Goal: Transaction & Acquisition: Purchase product/service

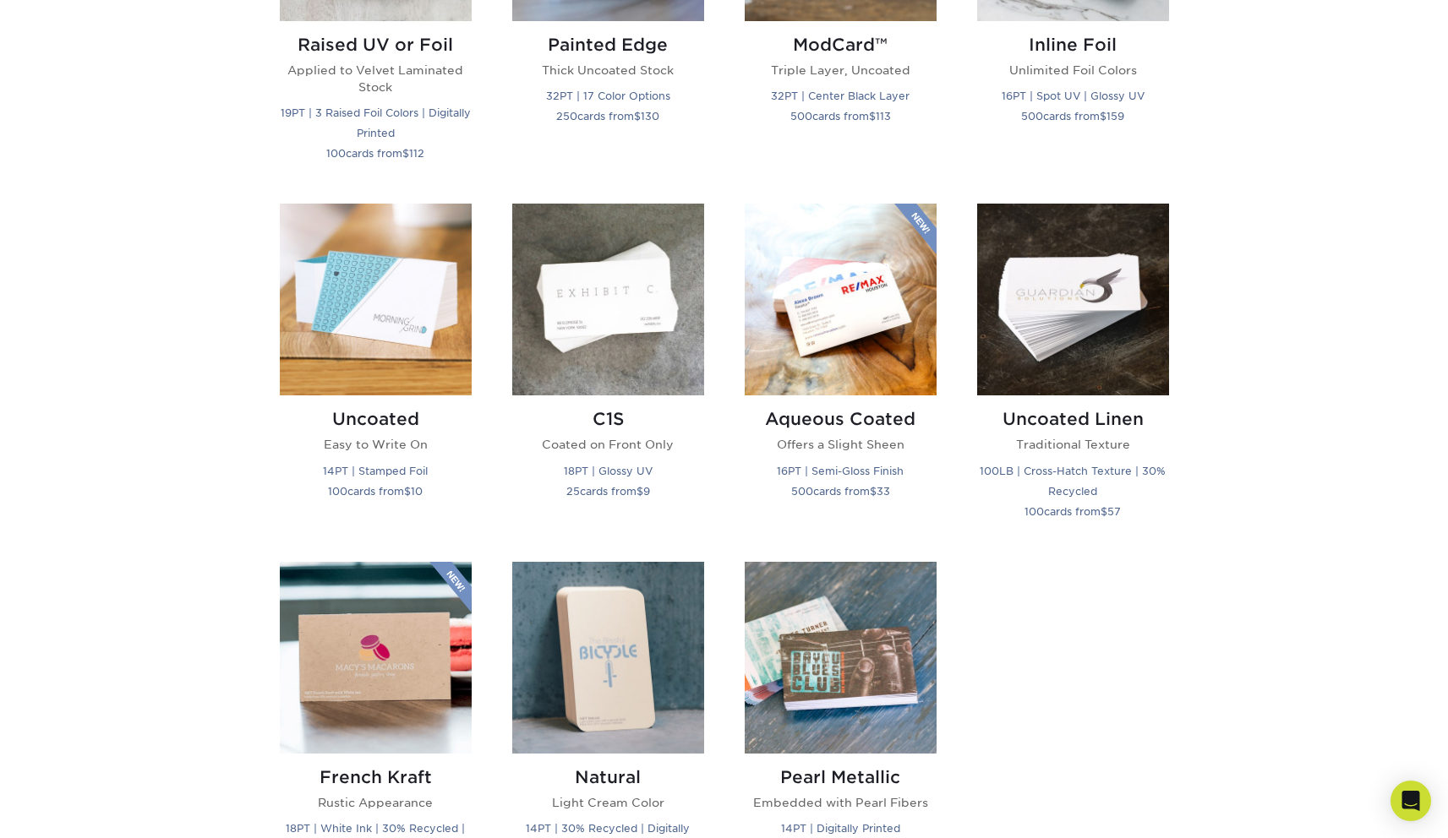
scroll to position [1361, 0]
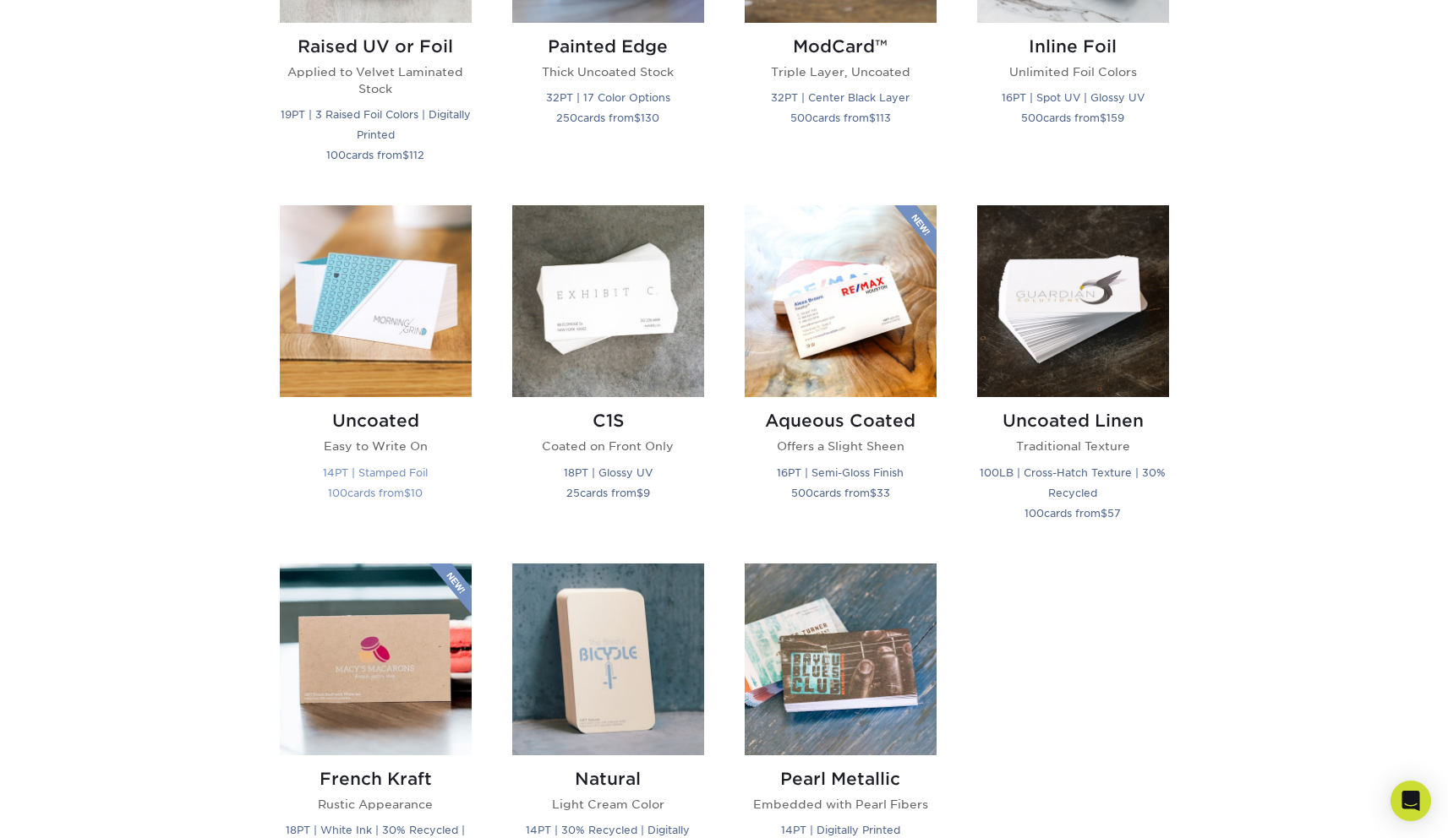
click at [366, 339] on img at bounding box center [376, 301] width 192 height 192
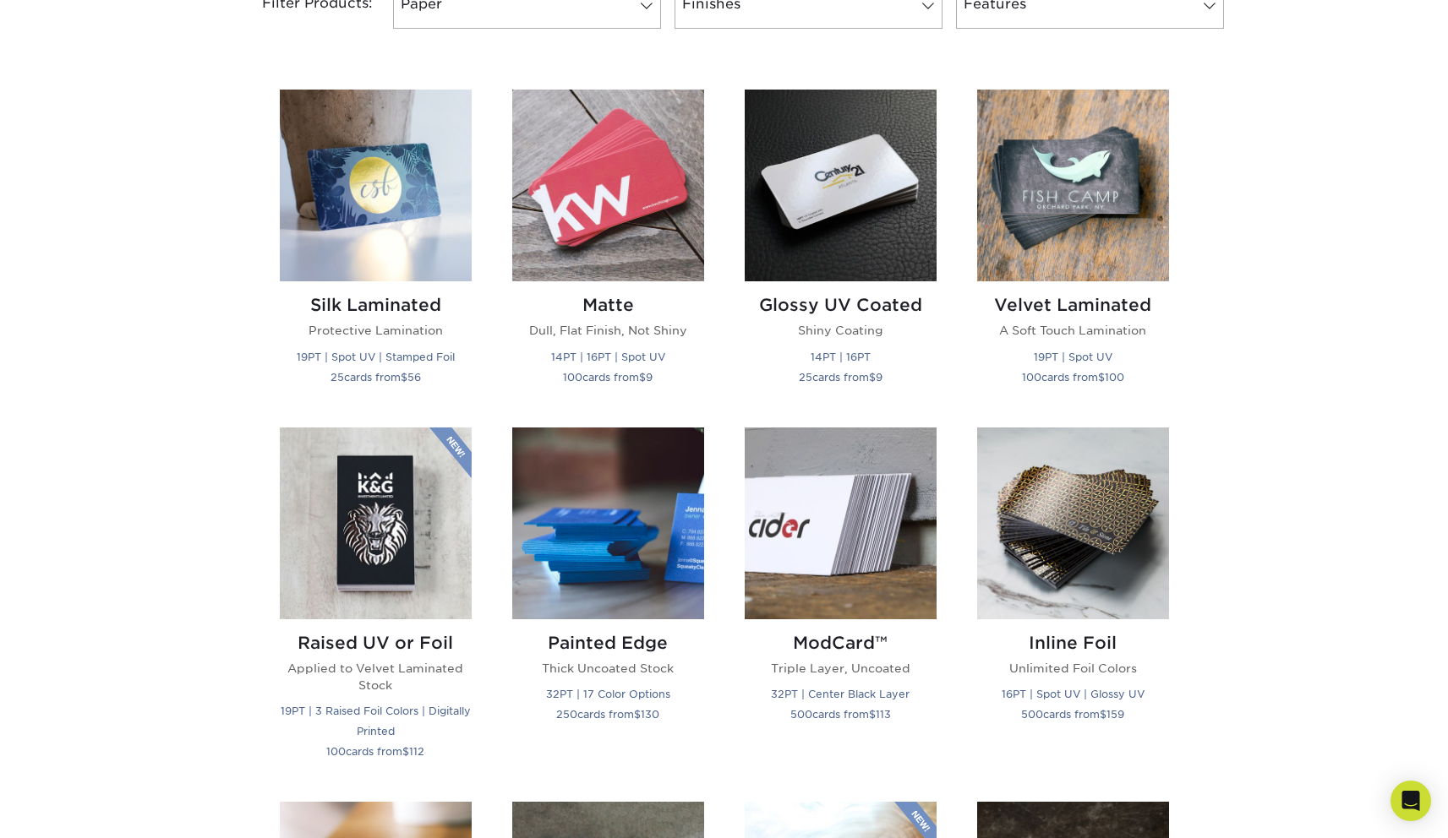
scroll to position [763, 0]
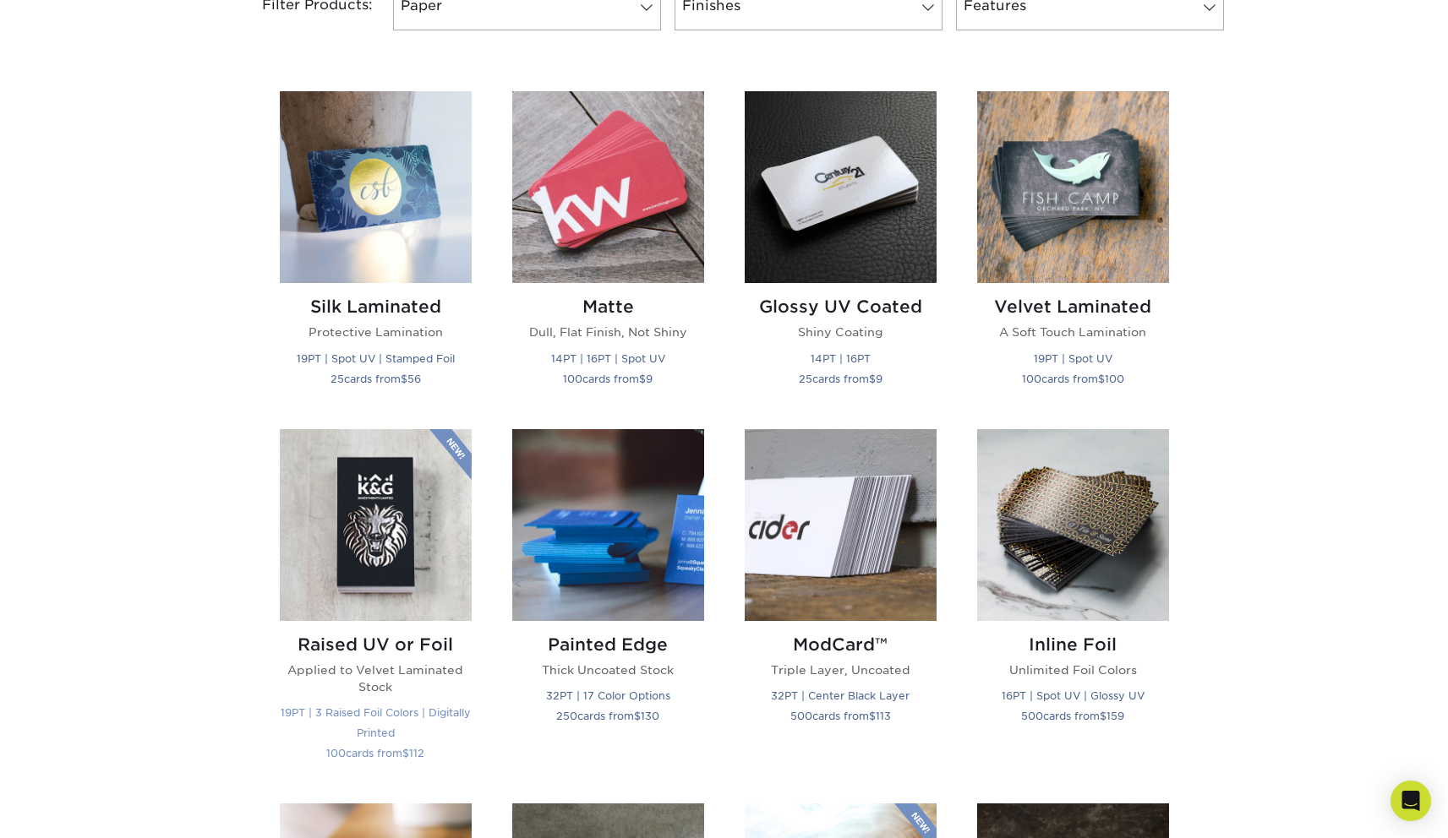
click at [371, 547] on img at bounding box center [376, 525] width 192 height 192
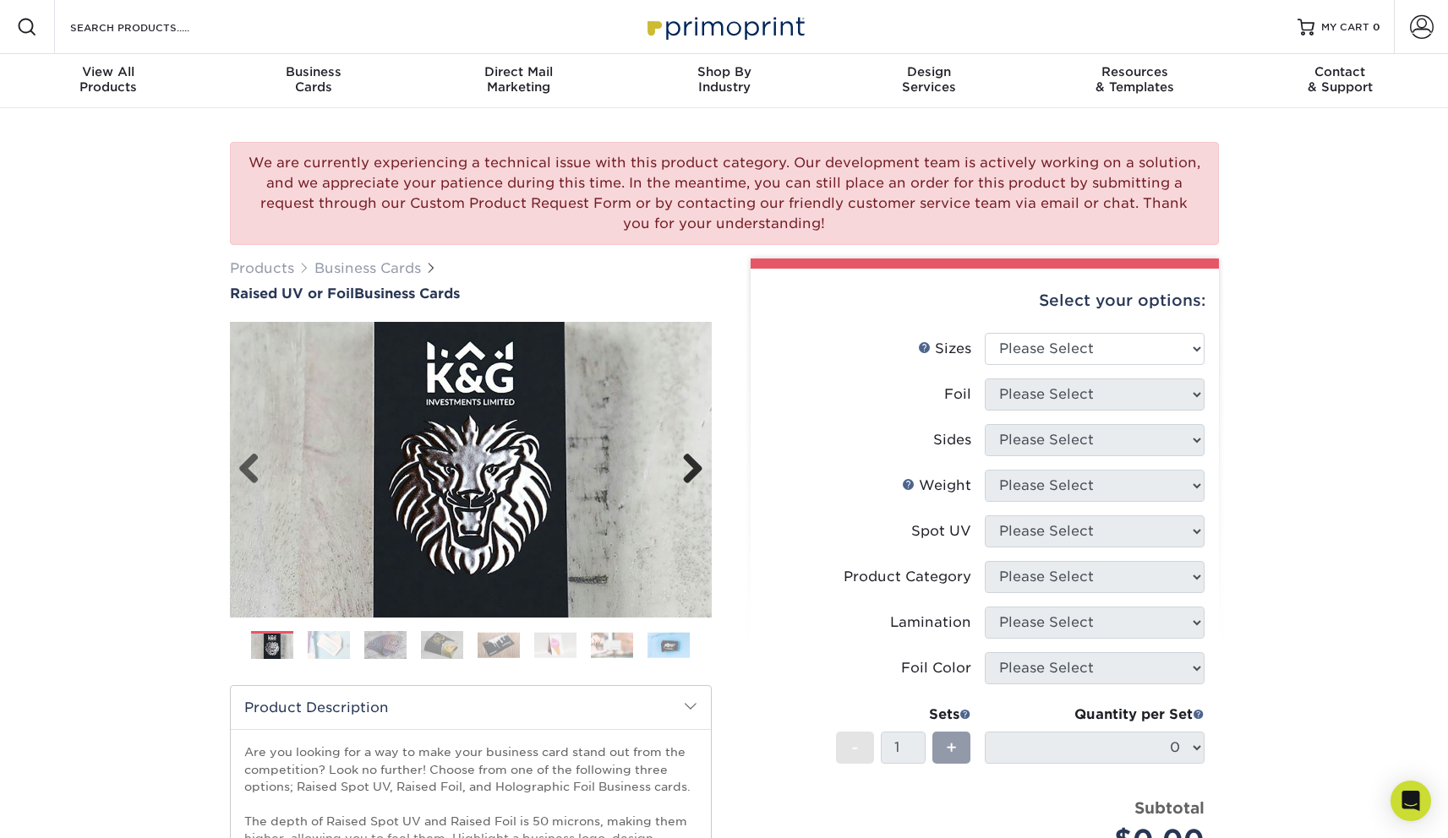
click at [698, 473] on link "Next" at bounding box center [686, 470] width 34 height 34
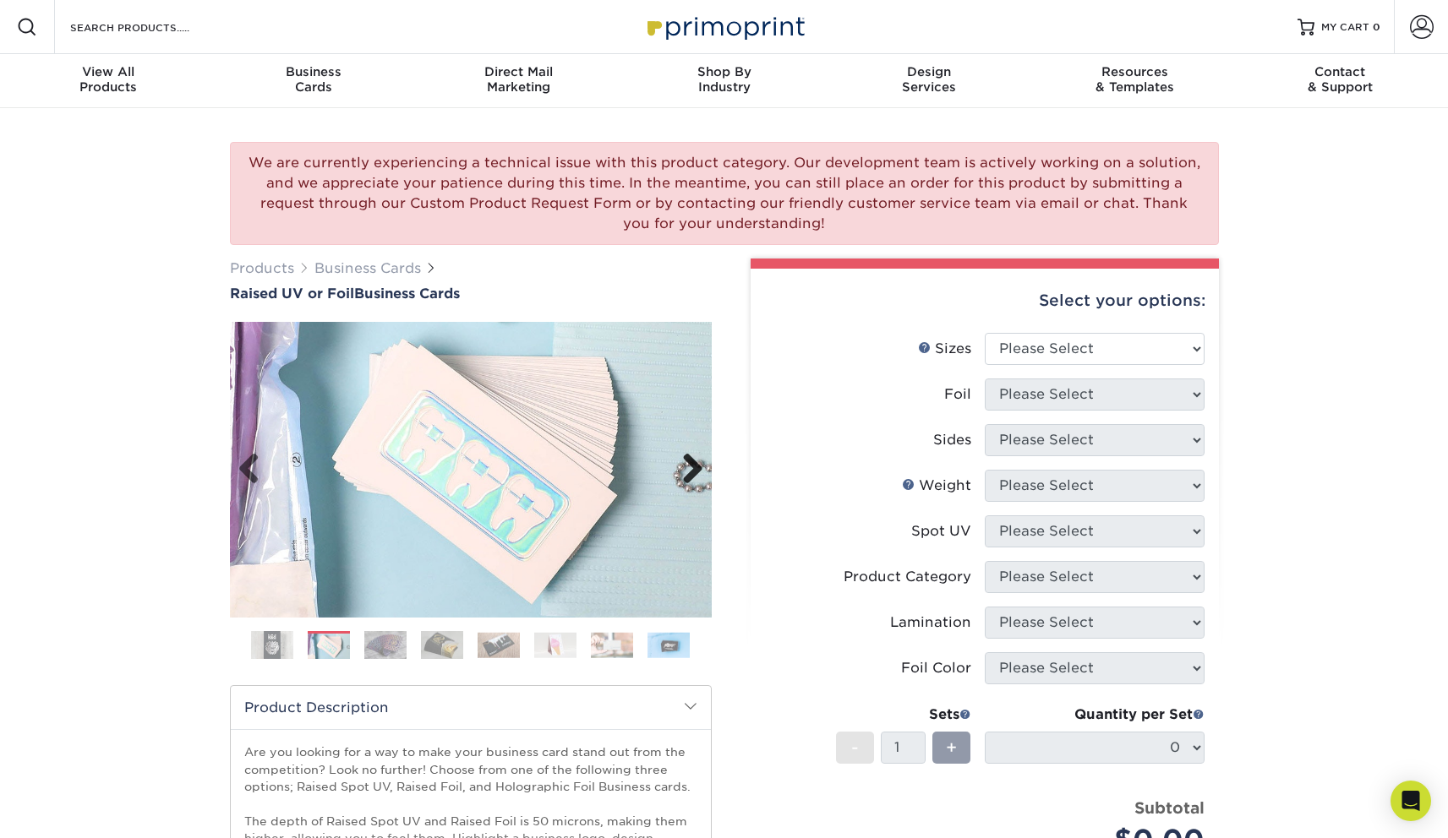
click at [698, 473] on link "Next" at bounding box center [686, 470] width 34 height 34
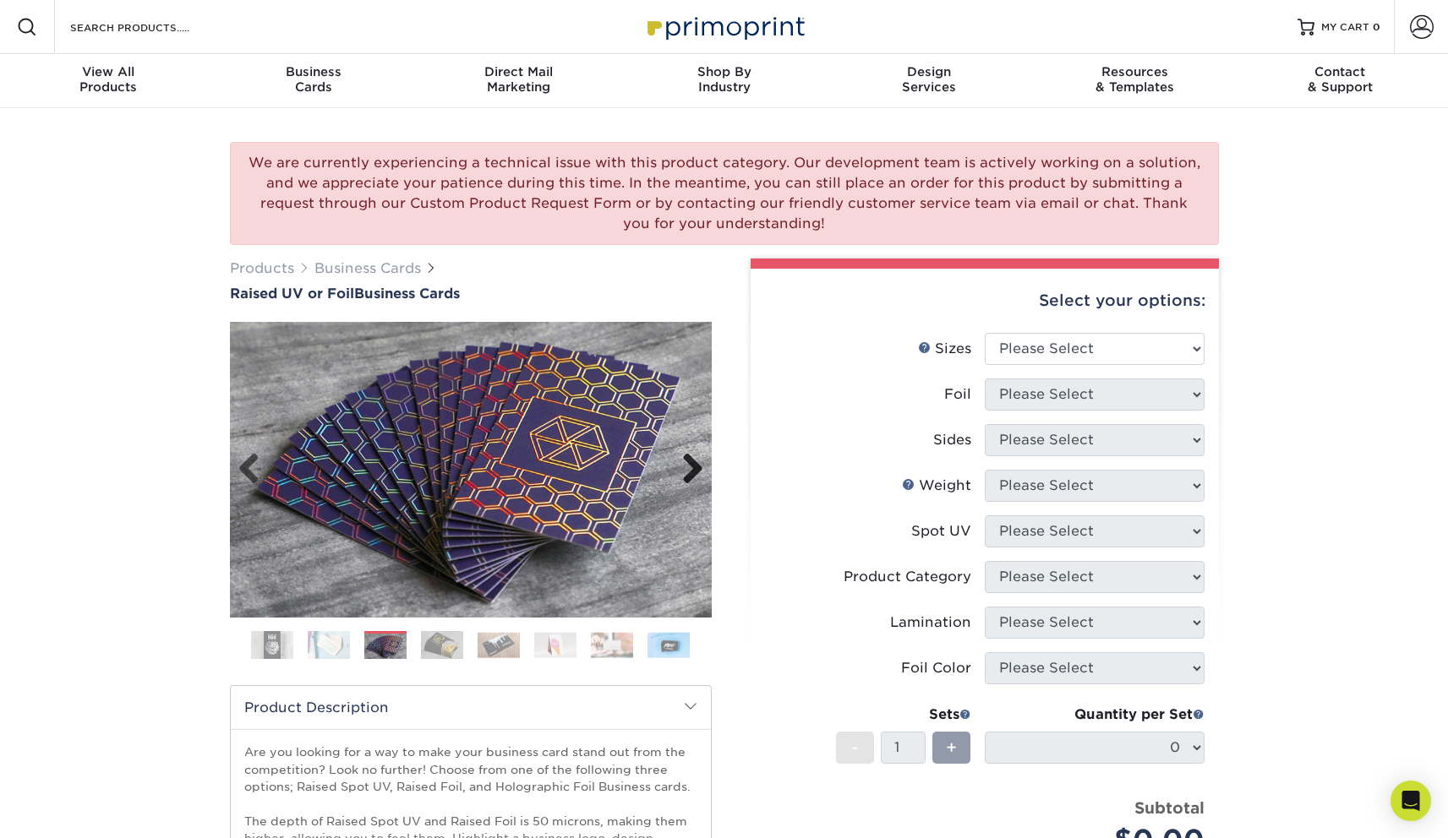
click at [698, 473] on link "Next" at bounding box center [686, 470] width 34 height 34
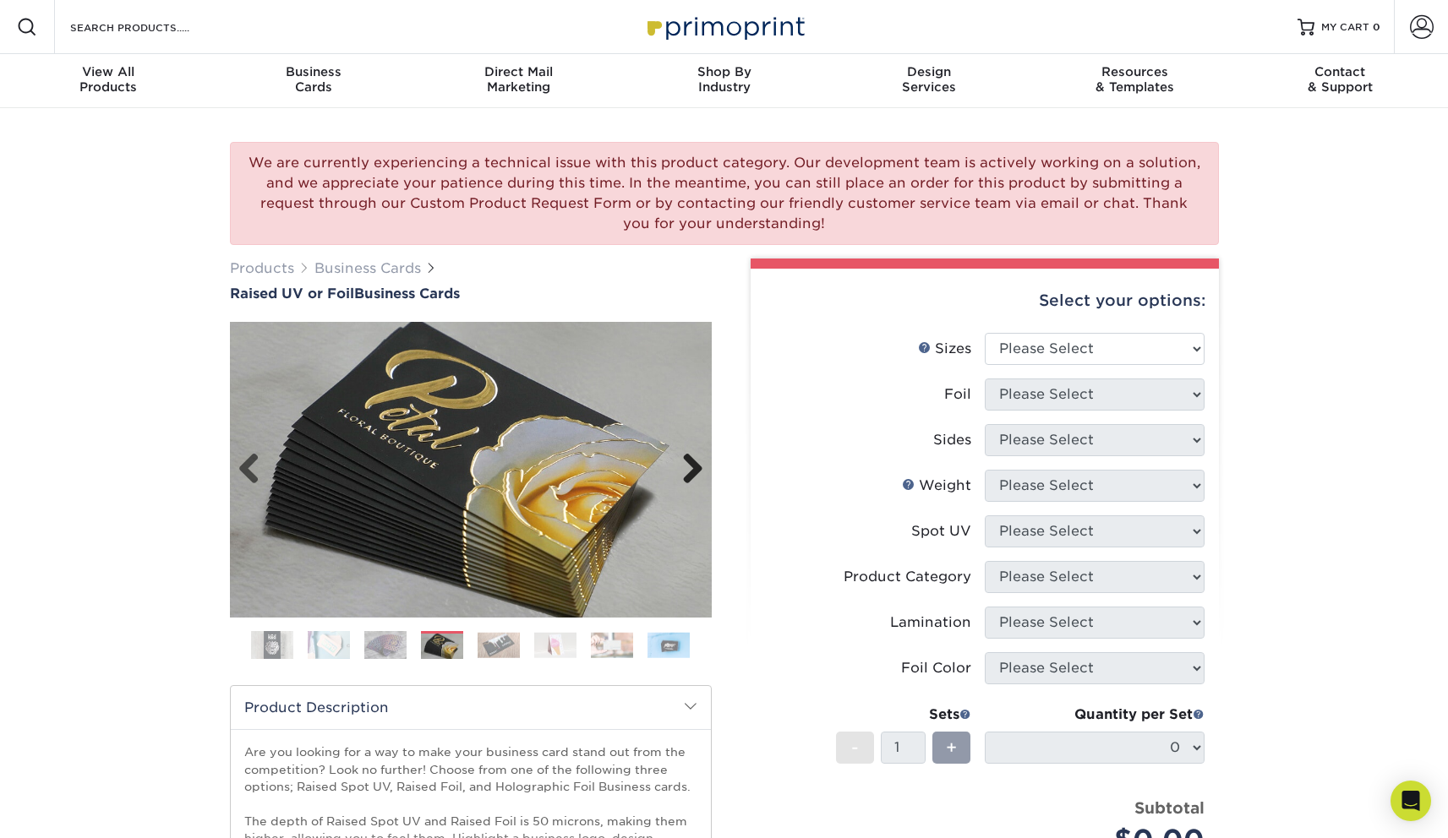
click at [698, 473] on link "Next" at bounding box center [686, 470] width 34 height 34
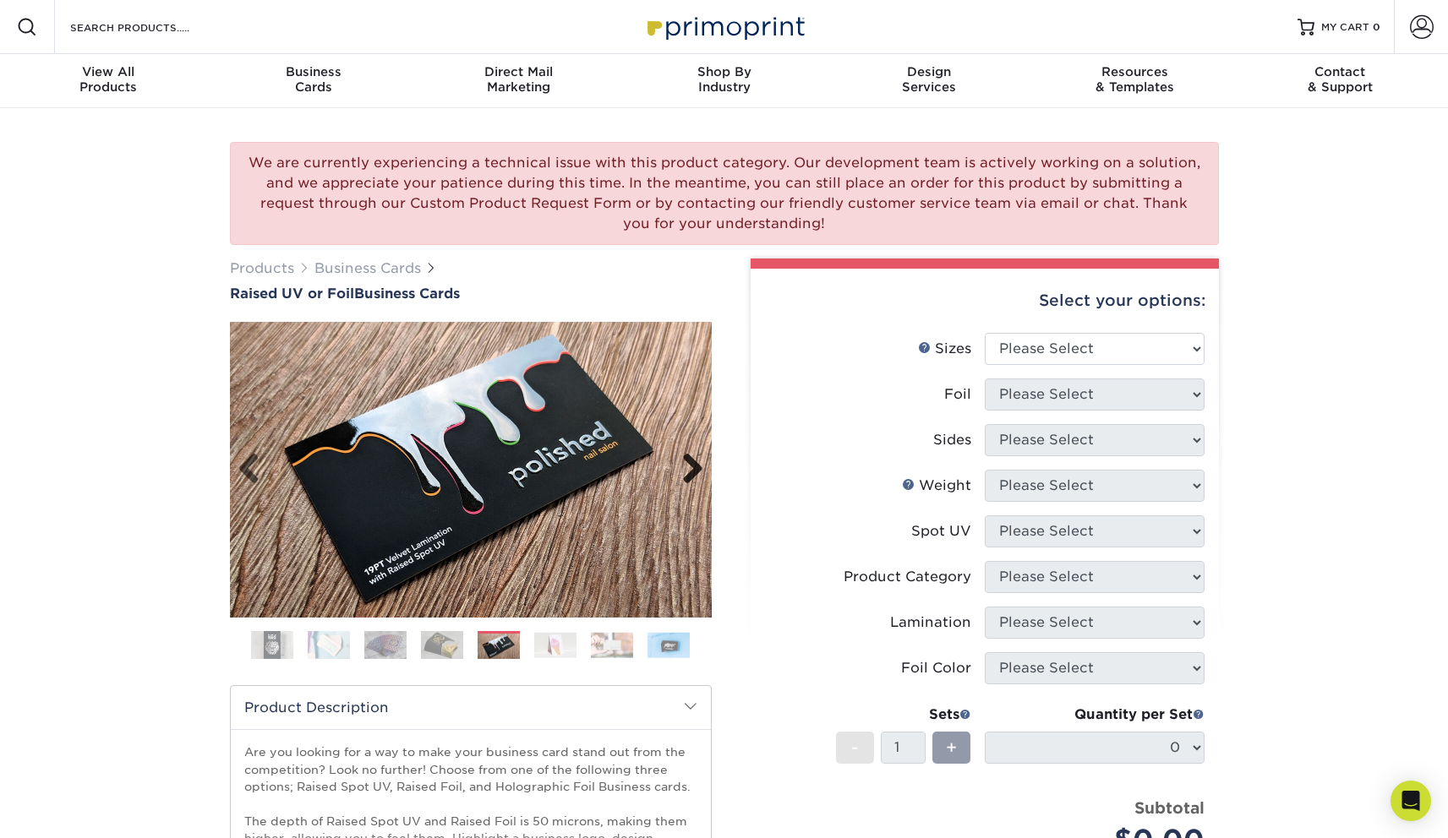
click at [698, 473] on link "Next" at bounding box center [686, 470] width 34 height 34
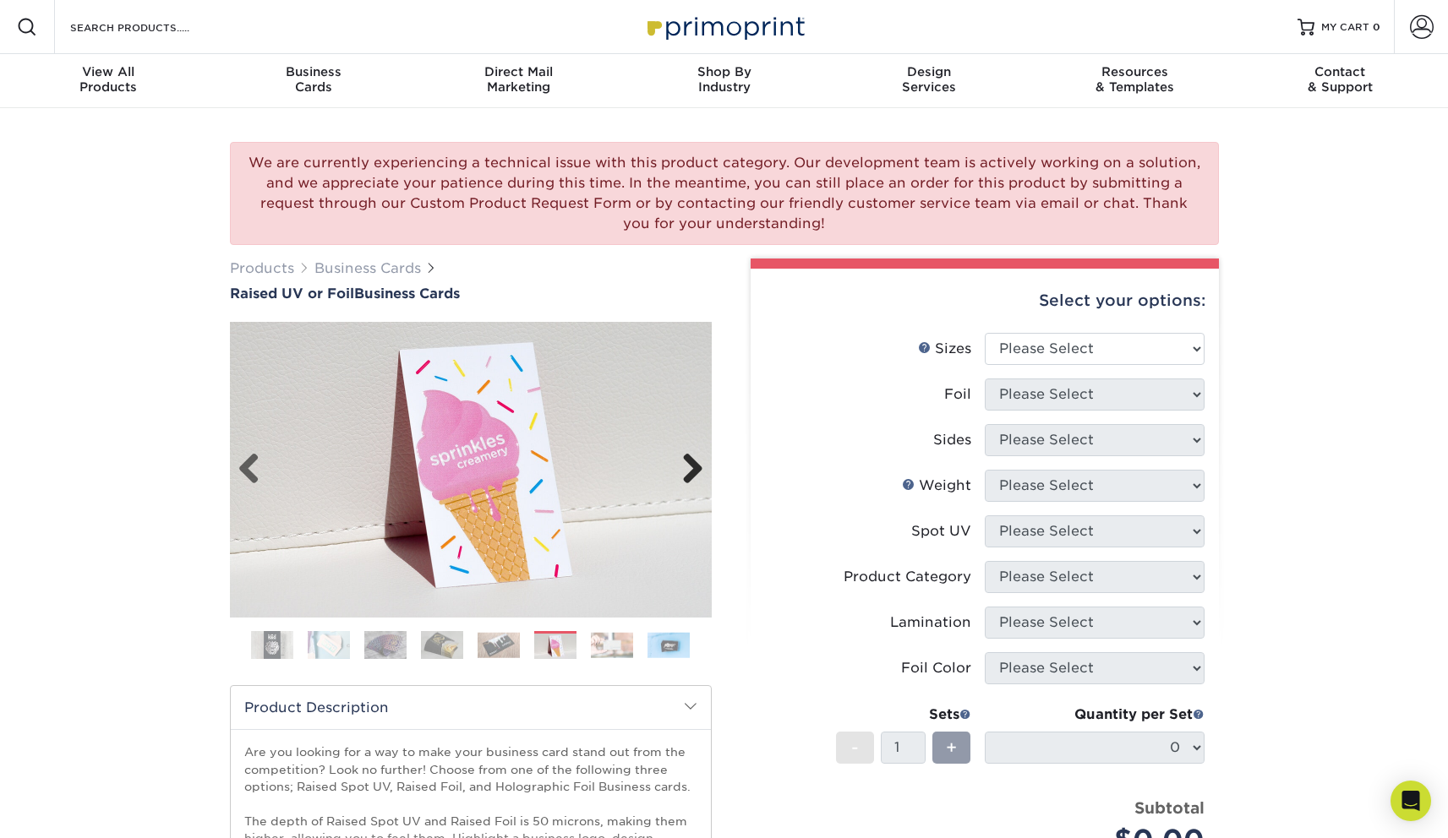
click at [698, 473] on link "Next" at bounding box center [686, 470] width 34 height 34
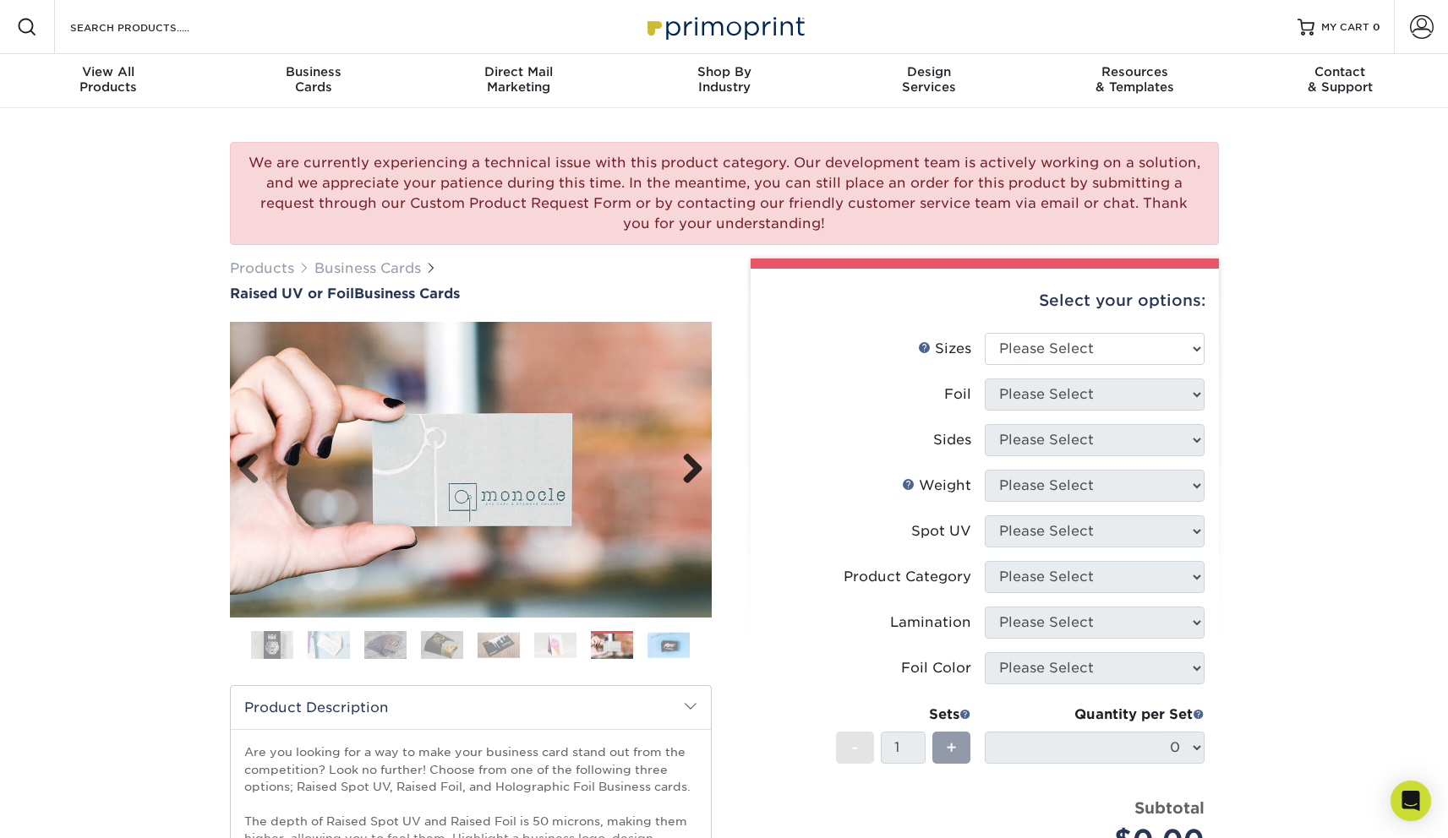
click at [698, 473] on link "Next" at bounding box center [686, 470] width 34 height 34
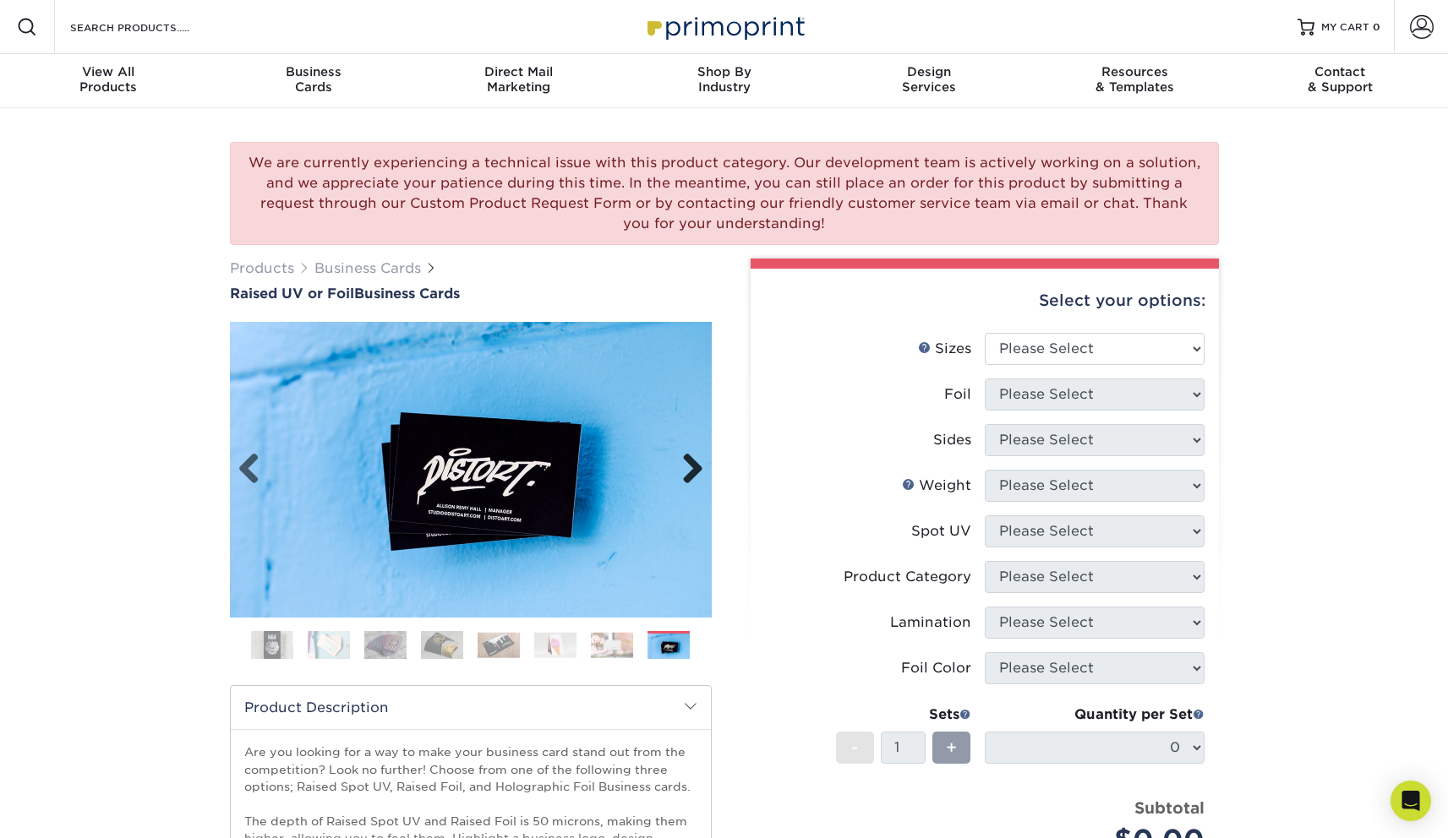
click at [698, 473] on link "Next" at bounding box center [686, 470] width 34 height 34
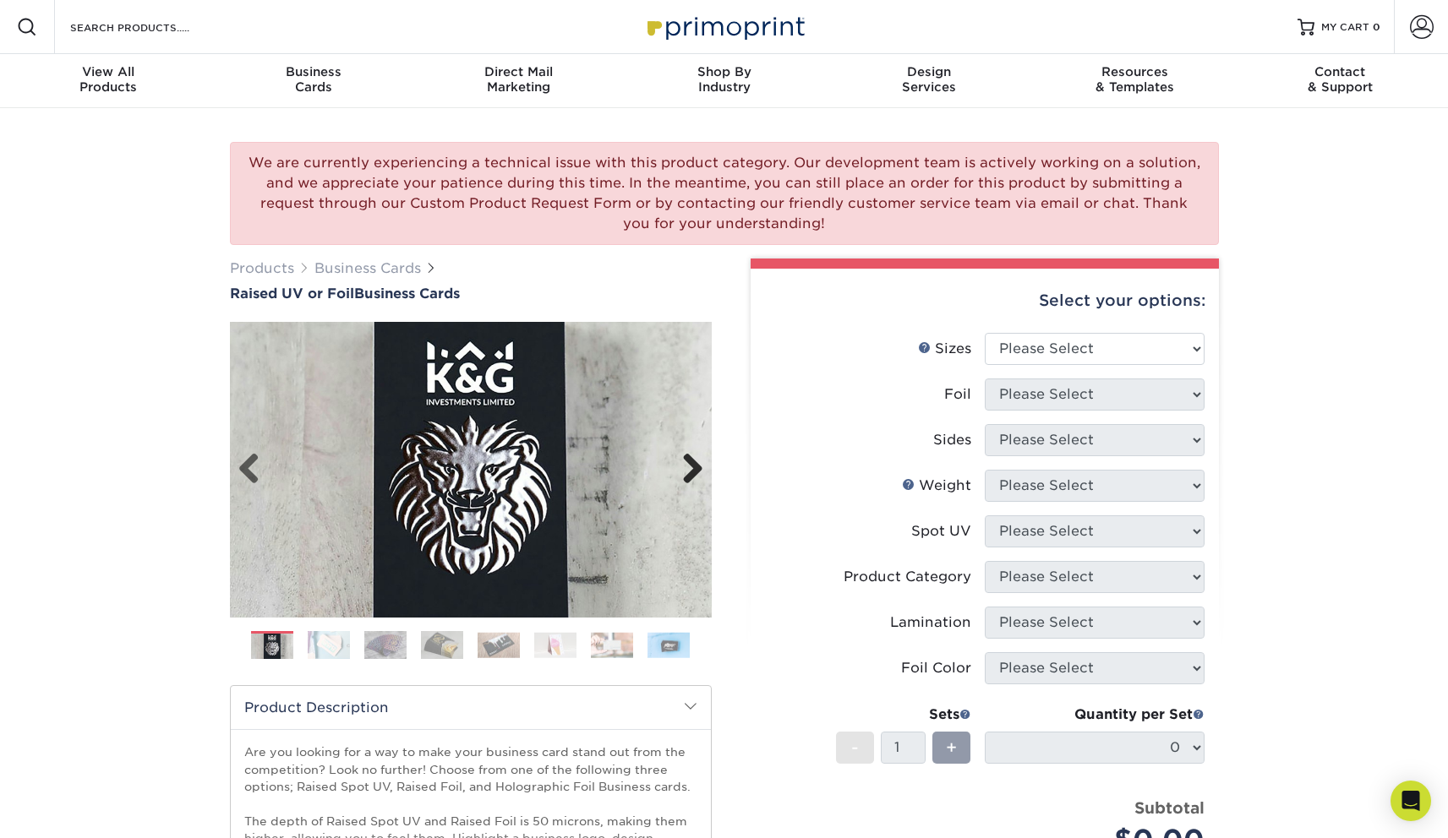
click at [698, 473] on link "Next" at bounding box center [686, 470] width 34 height 34
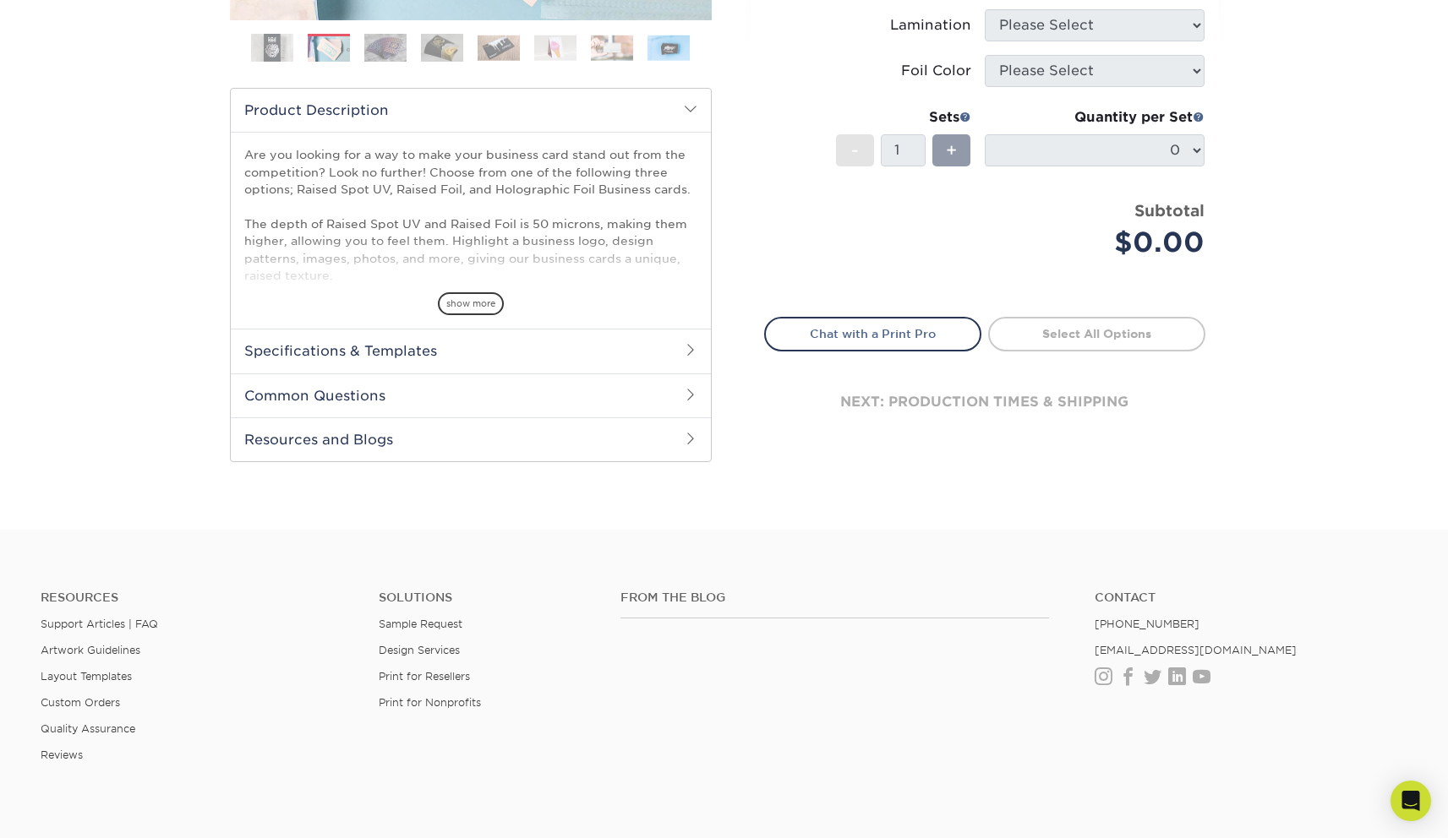
scroll to position [590, 0]
